Goal: Navigation & Orientation: Find specific page/section

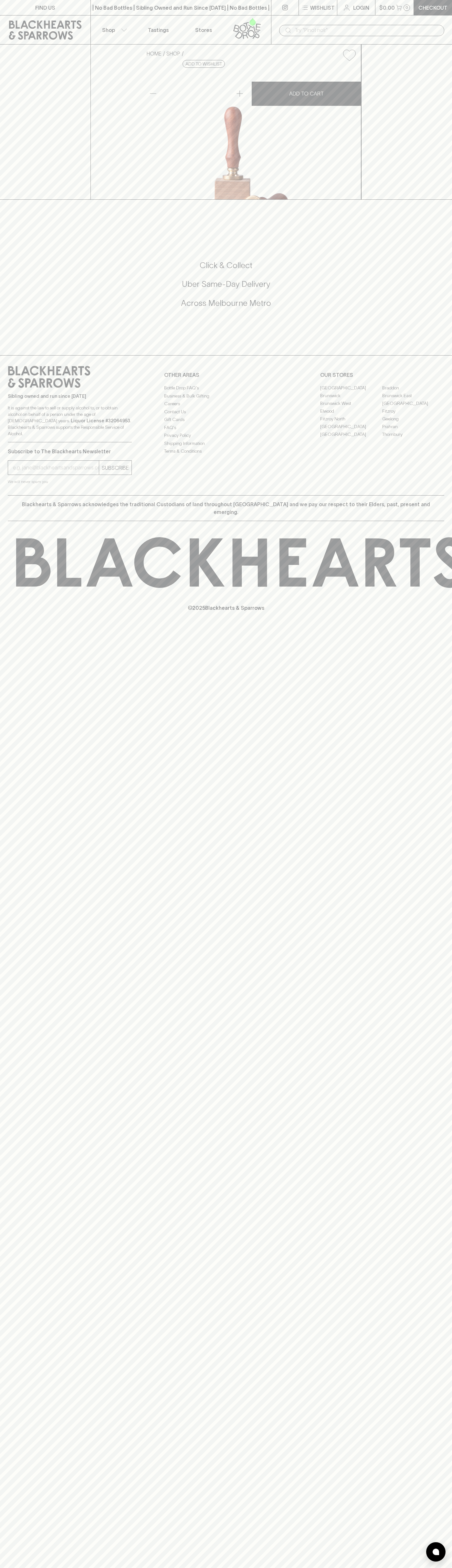
click at [87, 19] on link at bounding box center [45, 30] width 90 height 29
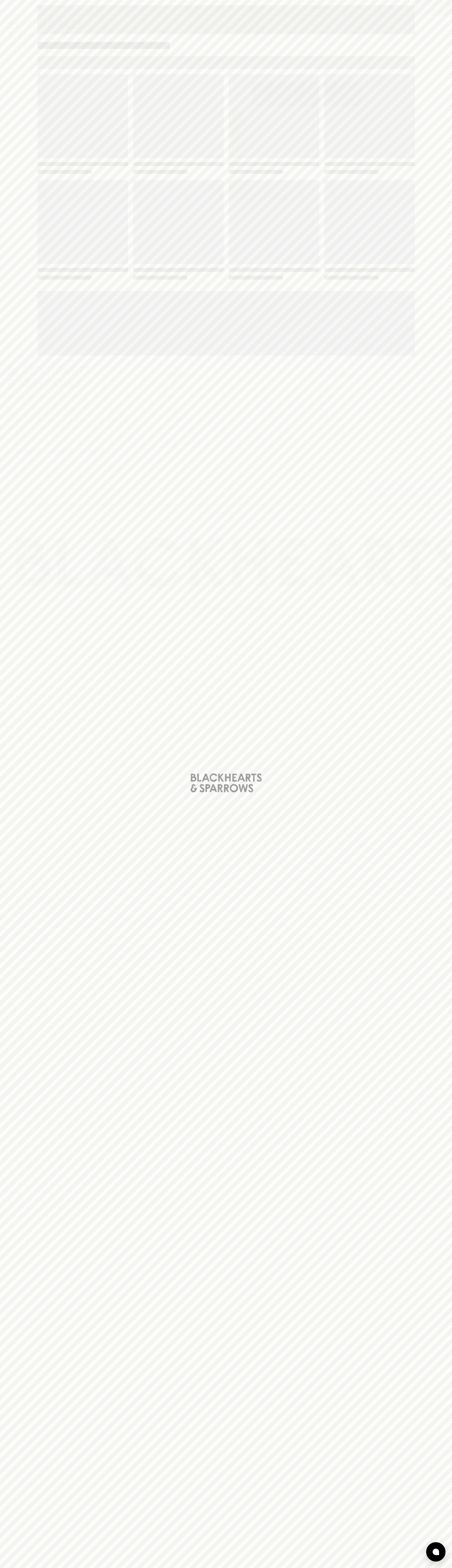
click at [333, 1567] on html "FIND US | No Bad Bottles | Sibling Owned and Run Since 2006 | No Bad Bottles | …" at bounding box center [226, 784] width 452 height 1568
click at [18, 858] on div "Loading" at bounding box center [226, 784] width 452 height 1568
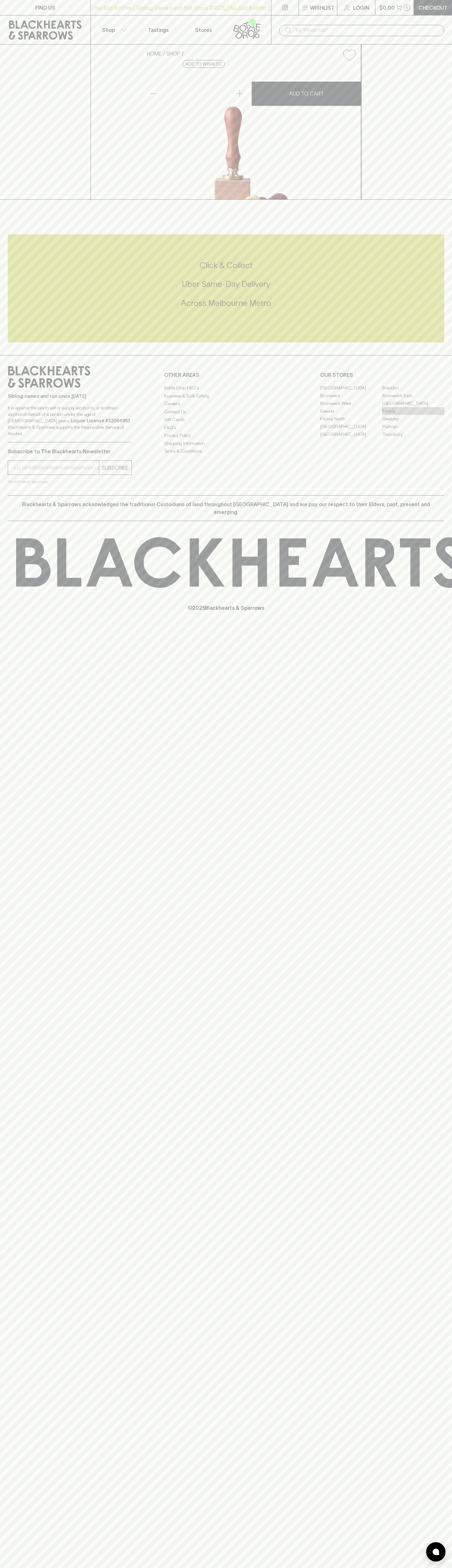
click at [413, 415] on link "Fitzroy" at bounding box center [413, 411] width 62 height 8
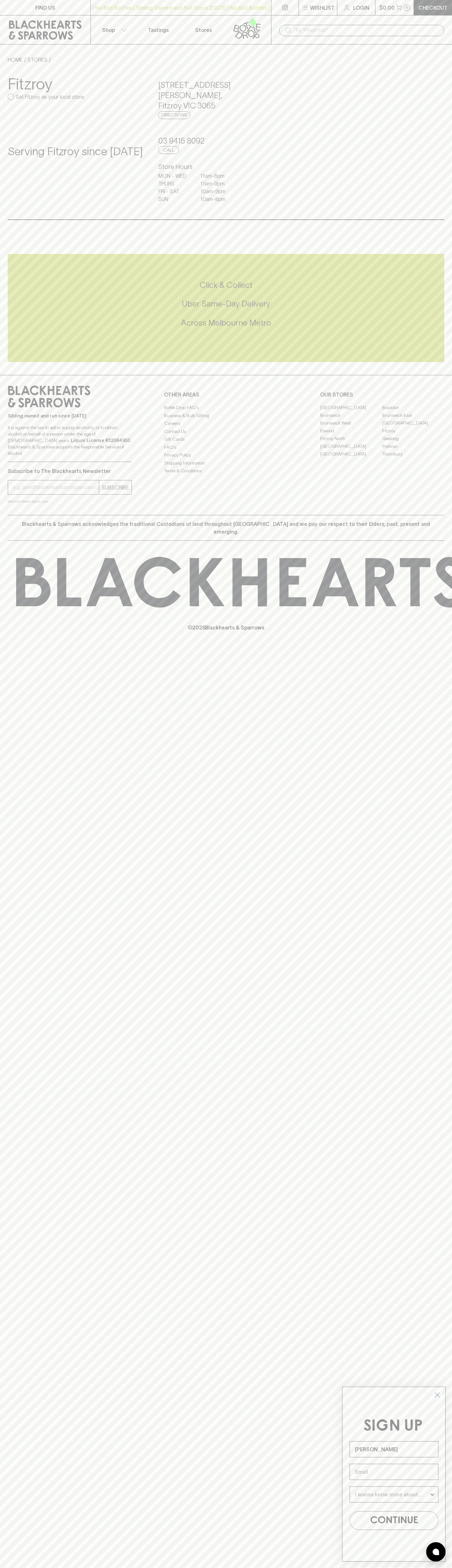
type input "John Smith"
